Goal: Check status: Check status

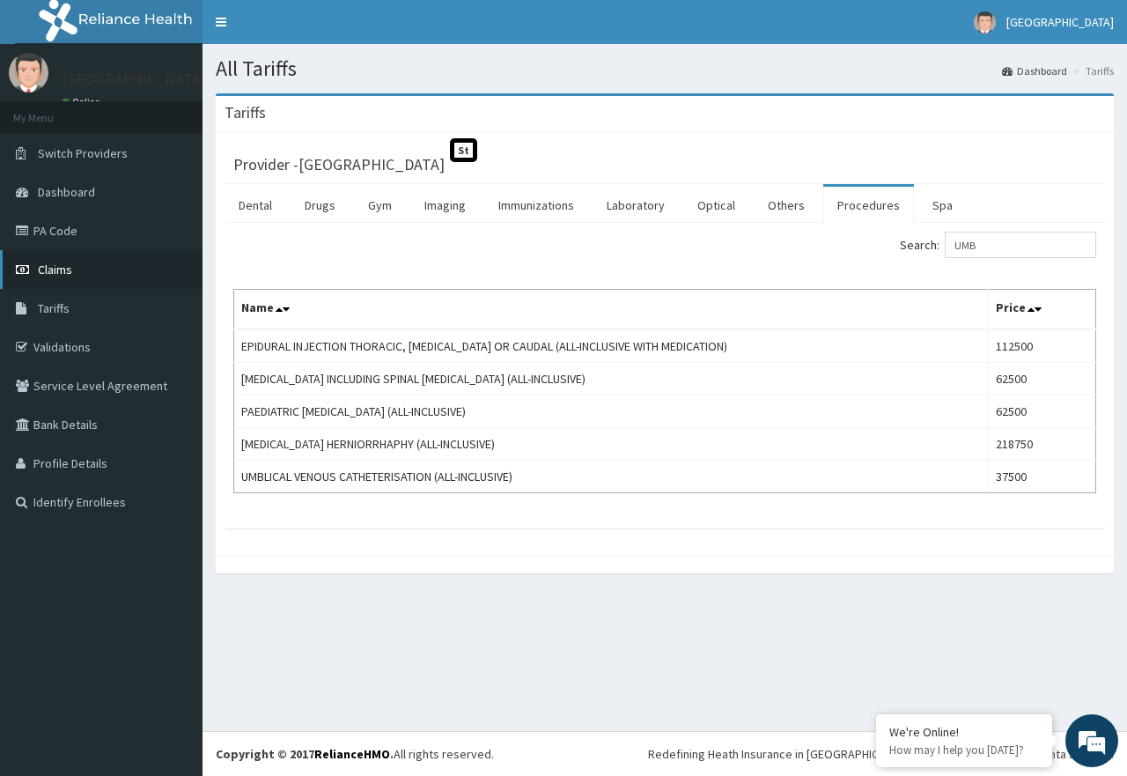
click at [63, 271] on span "Claims" at bounding box center [55, 269] width 34 height 16
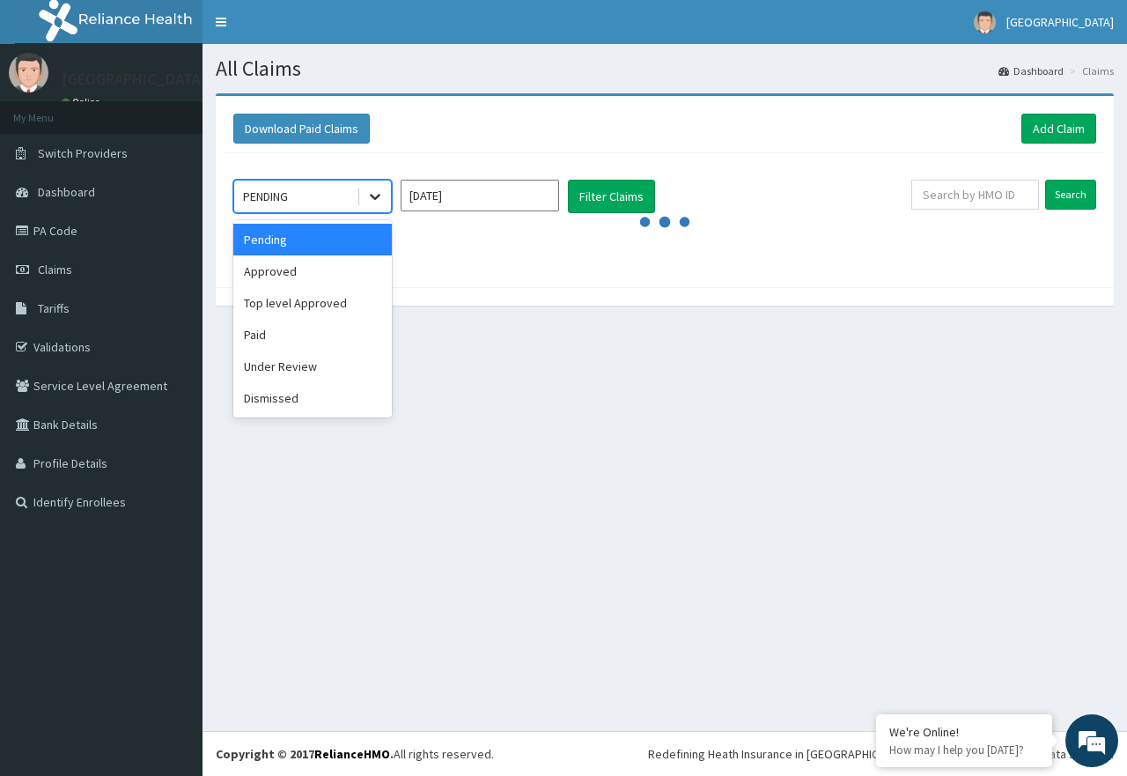
click at [372, 198] on icon at bounding box center [375, 197] width 18 height 18
click at [312, 237] on div "Pending" at bounding box center [312, 240] width 158 height 32
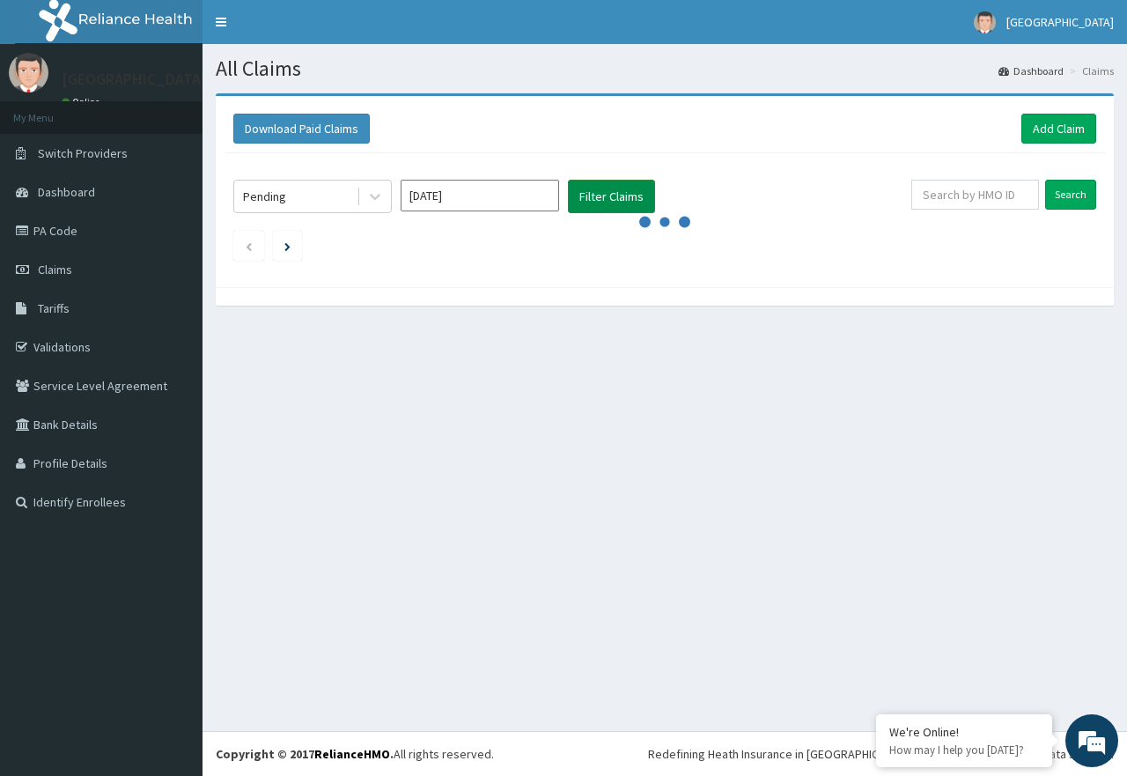
click at [605, 198] on button "Filter Claims" at bounding box center [611, 196] width 87 height 33
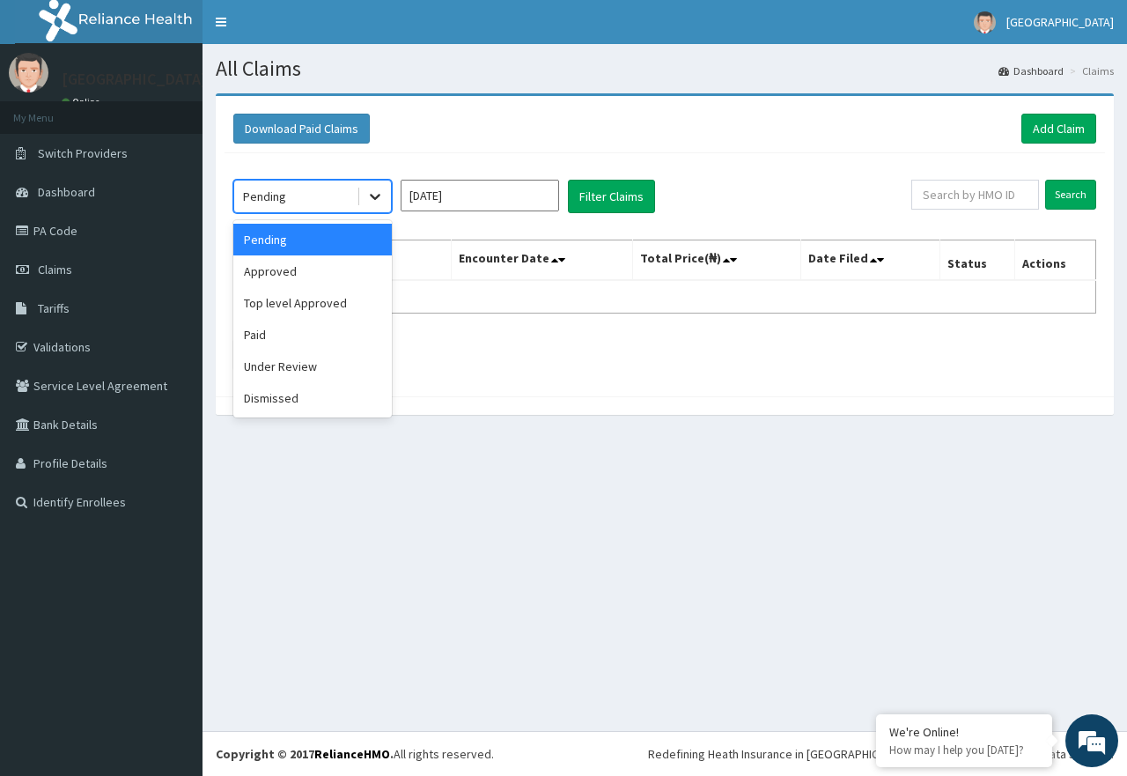
click at [366, 197] on icon at bounding box center [375, 197] width 18 height 18
click at [328, 269] on div "Approved" at bounding box center [312, 271] width 158 height 32
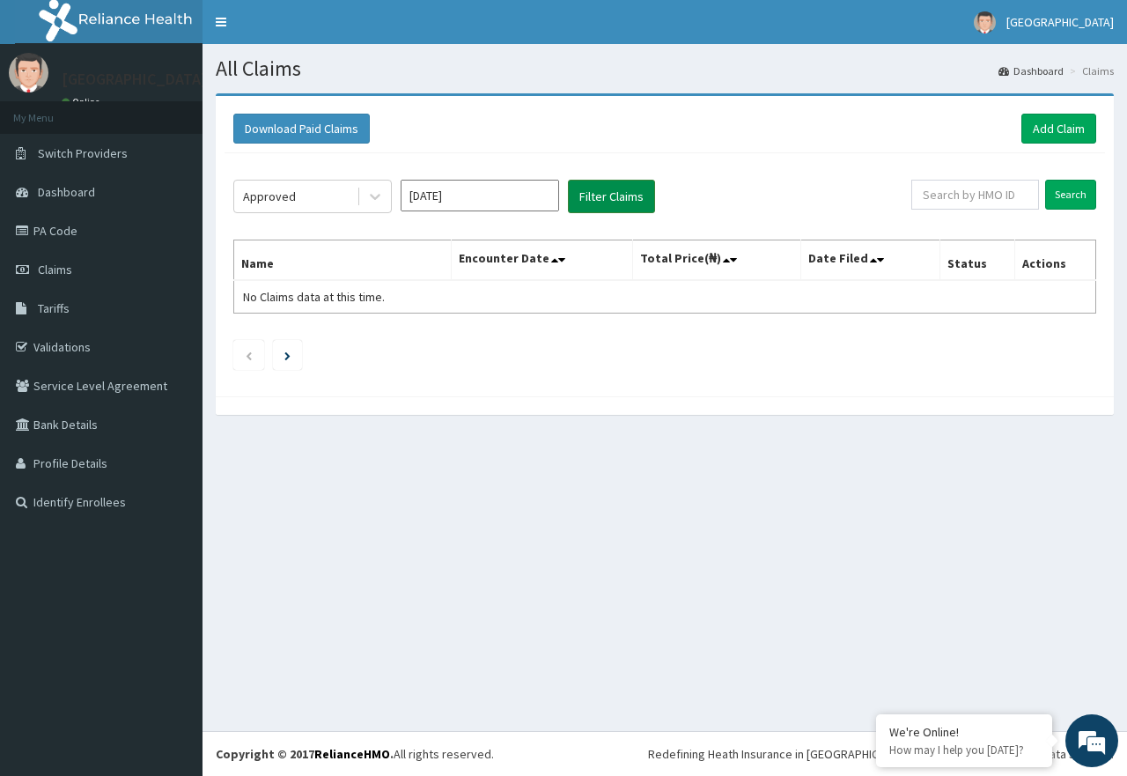
click at [621, 188] on button "Filter Claims" at bounding box center [611, 196] width 87 height 33
click at [72, 235] on link "PA Code" at bounding box center [101, 230] width 202 height 39
